Goal: Find specific page/section: Find specific page/section

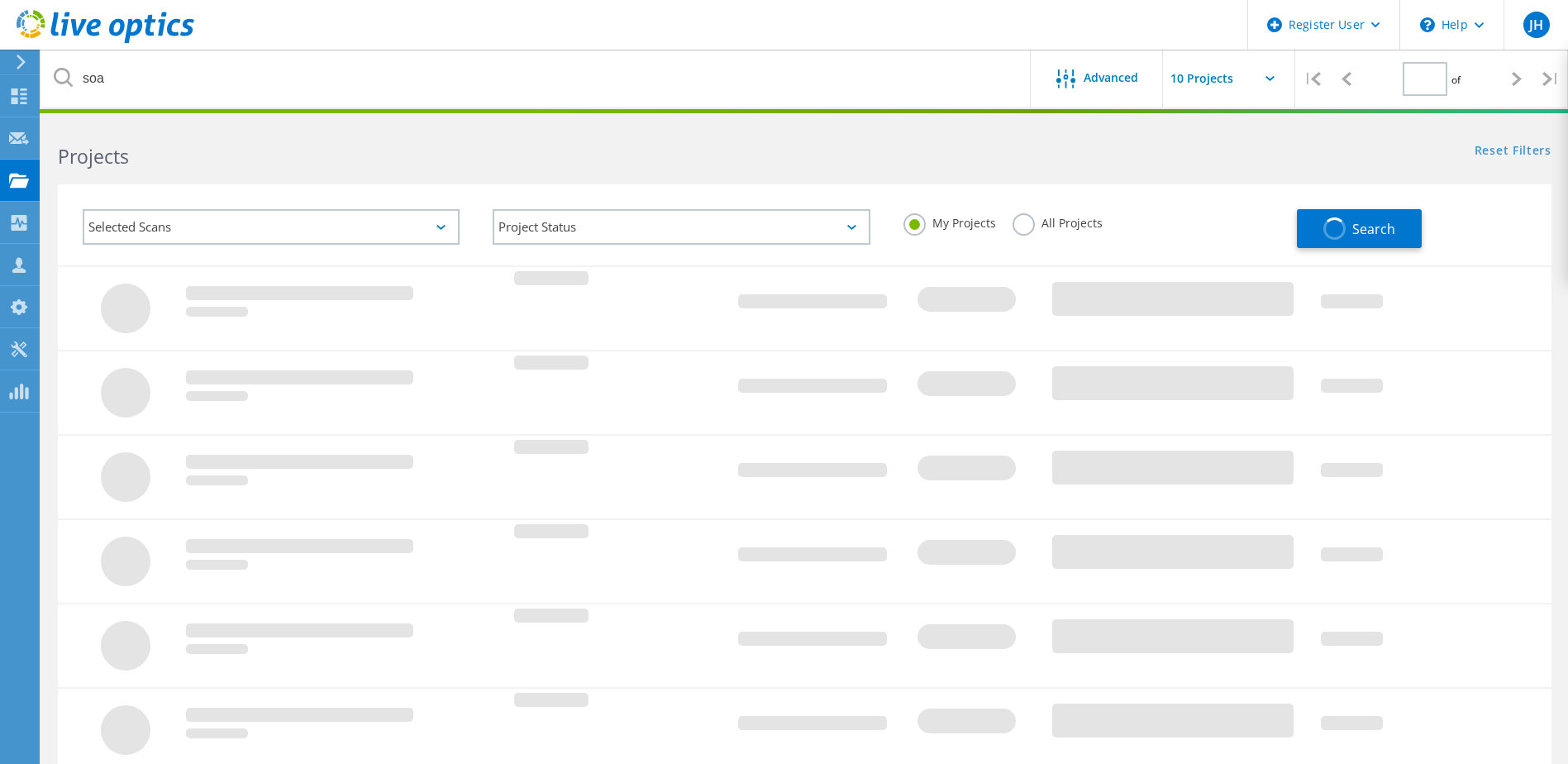
type input "1"
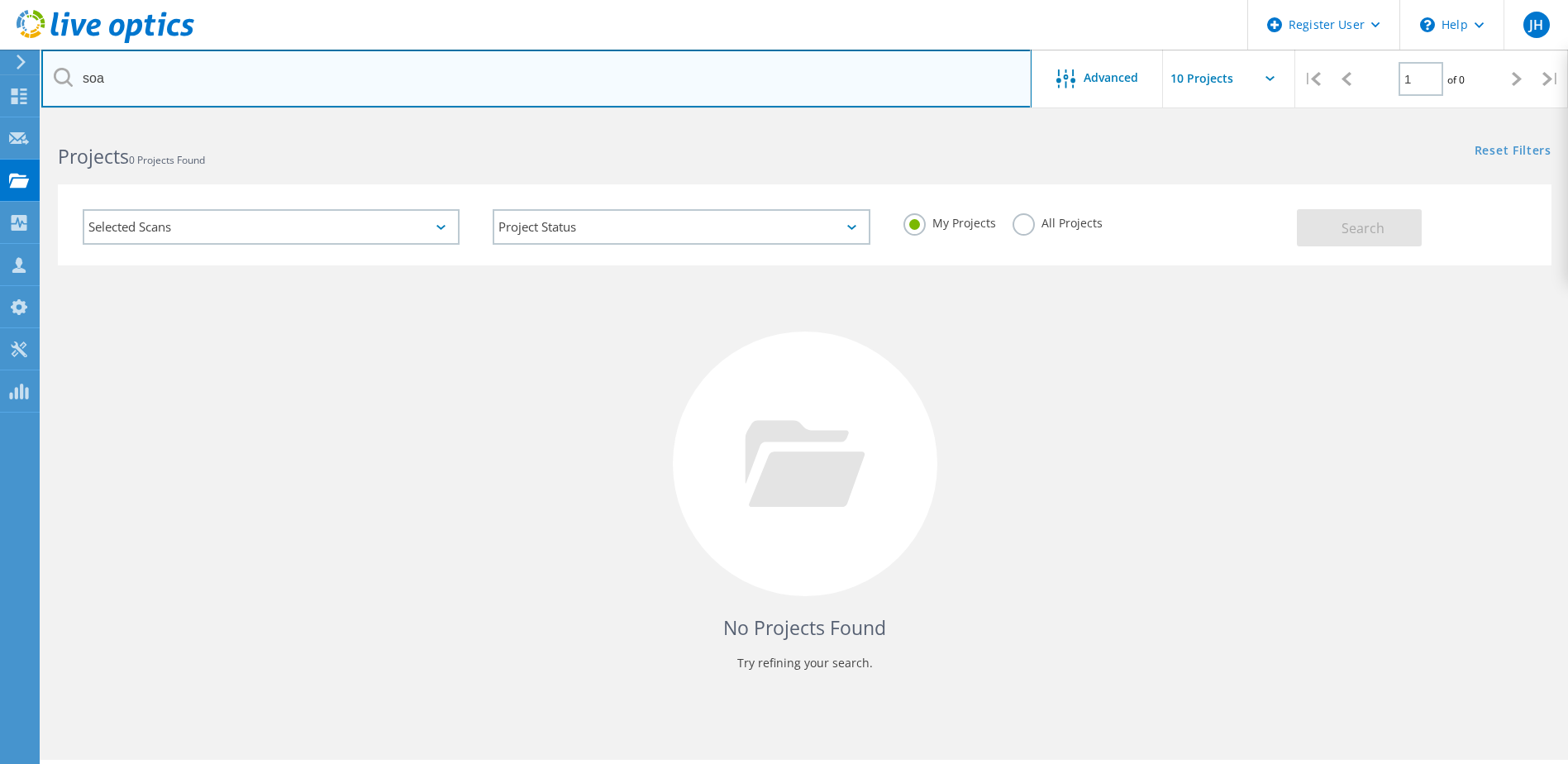
click at [316, 74] on input "soa" at bounding box center [536, 78] width 990 height 57
drag, startPoint x: 316, startPoint y: 74, endPoint x: 24, endPoint y: 67, distance: 292.1
click at [49, 72] on input "soa" at bounding box center [536, 78] width 990 height 57
click at [107, 77] on input "venomatic" at bounding box center [536, 78] width 990 height 57
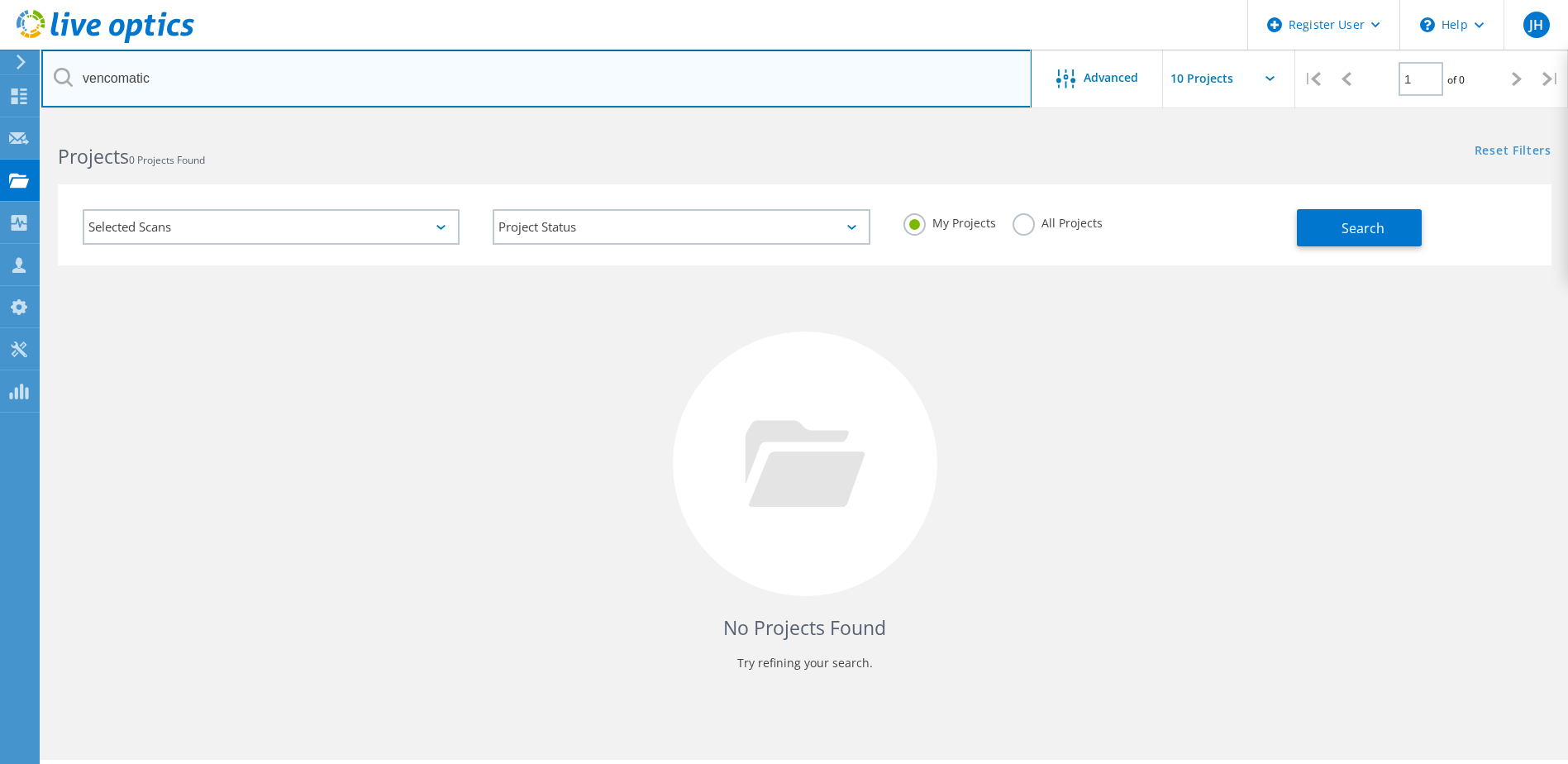
type input "vencomatic"
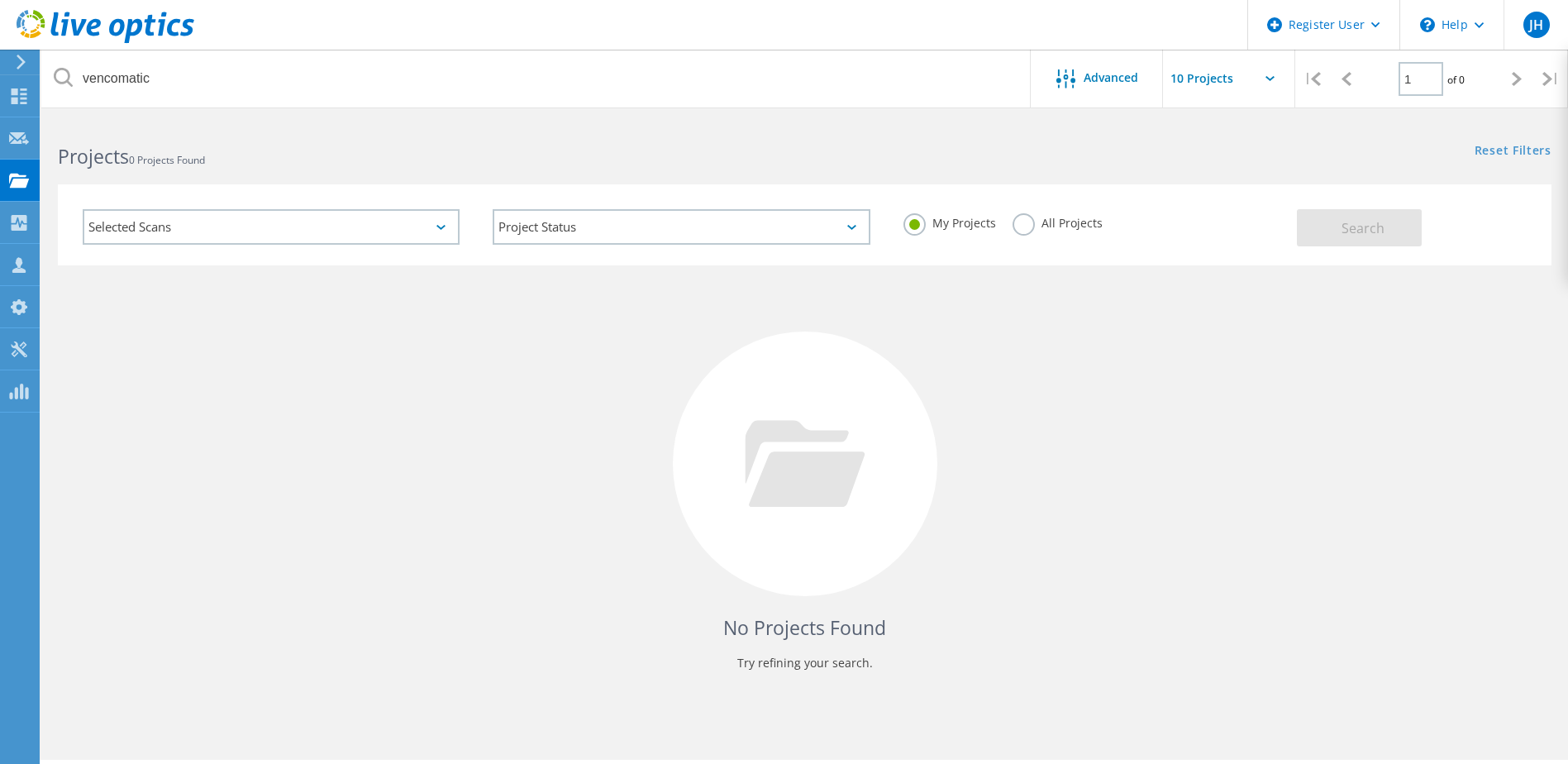
click at [1025, 222] on label "All Projects" at bounding box center [1058, 221] width 90 height 16
click at [0, 0] on input "All Projects" at bounding box center [0, 0] width 0 height 0
click at [1347, 221] on span "Search" at bounding box center [1363, 228] width 43 height 18
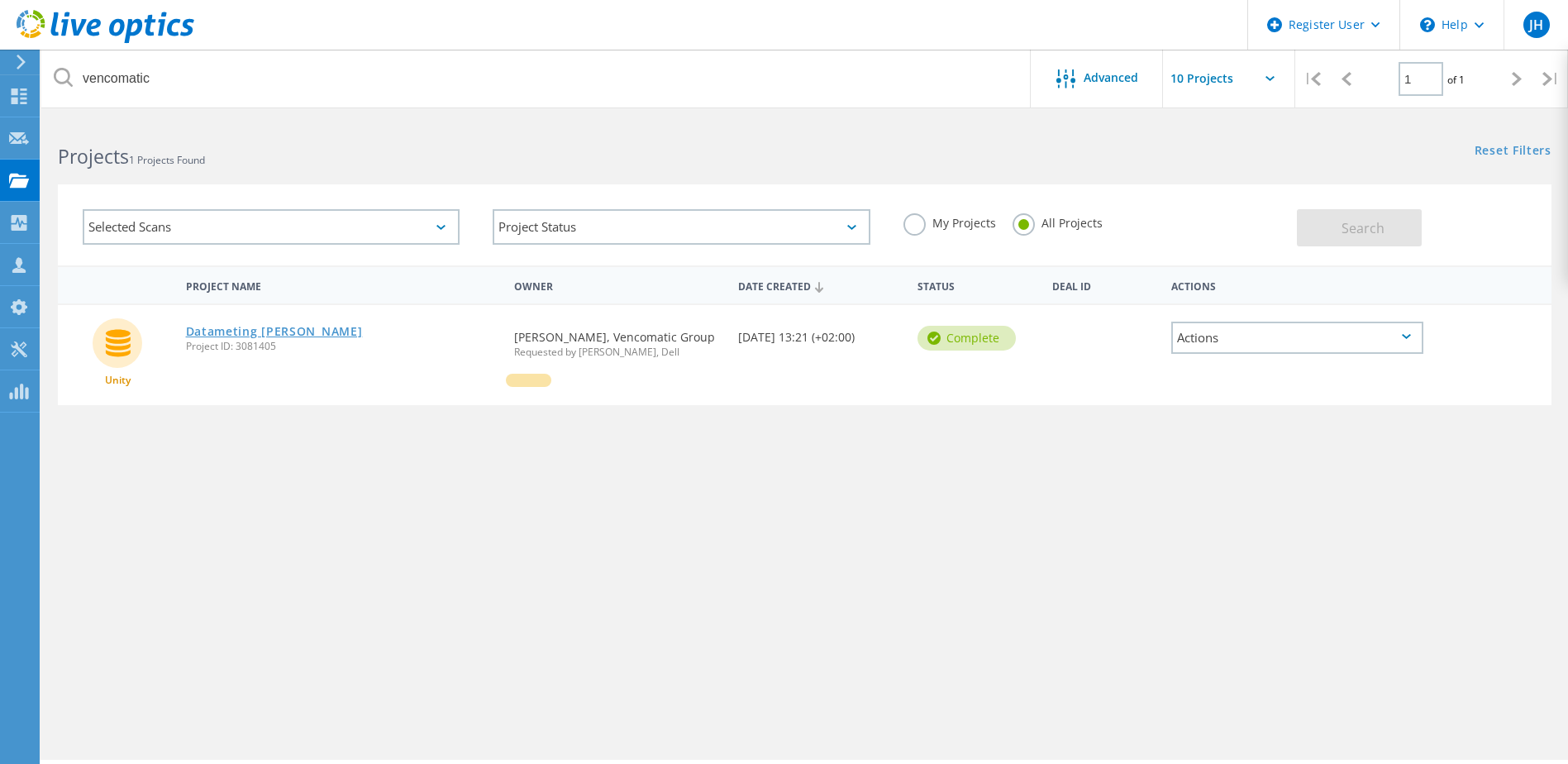
click at [293, 332] on link "Datameting [PERSON_NAME]" at bounding box center [274, 331] width 177 height 11
